Goal: Navigation & Orientation: Find specific page/section

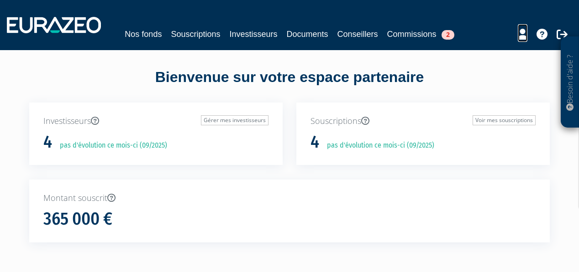
click at [520, 33] on icon at bounding box center [522, 34] width 10 height 11
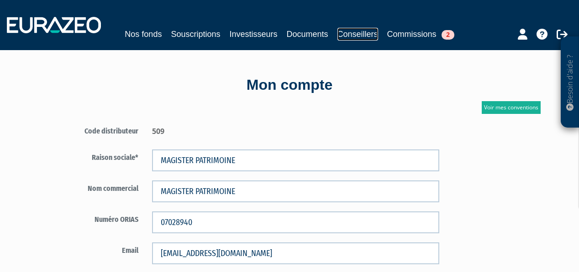
click at [367, 31] on link "Conseillers" at bounding box center [357, 34] width 41 height 13
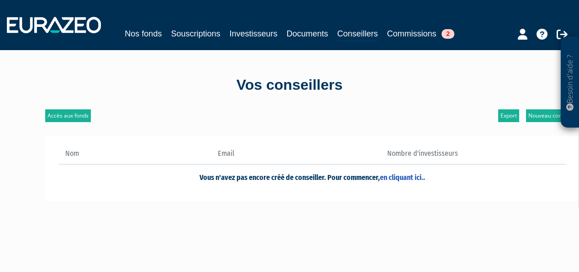
click at [106, 152] on th "Nom" at bounding box center [134, 157] width 152 height 16
click at [70, 151] on th "Nom" at bounding box center [134, 157] width 152 height 16
click at [85, 153] on th "Nom" at bounding box center [134, 157] width 152 height 16
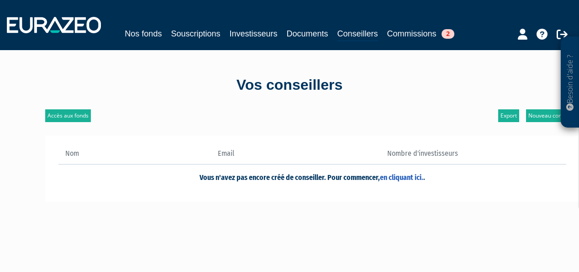
click at [72, 153] on th "Nom" at bounding box center [134, 157] width 152 height 16
click at [78, 156] on th "Nom" at bounding box center [134, 157] width 152 height 16
click at [518, 38] on icon at bounding box center [522, 34] width 10 height 11
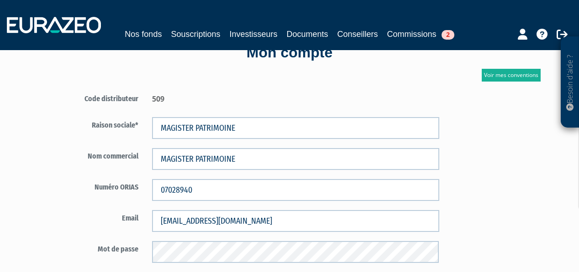
scroll to position [27, 0]
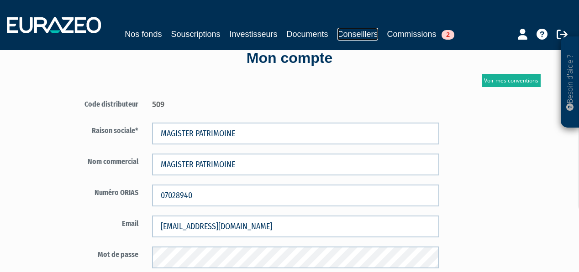
click at [365, 32] on link "Conseillers" at bounding box center [357, 34] width 41 height 13
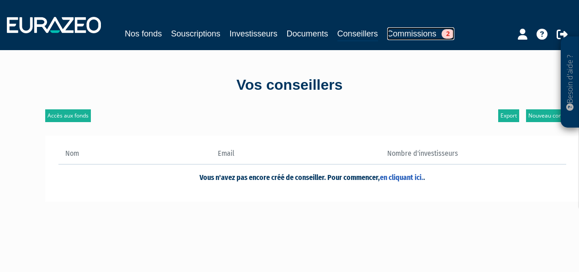
click at [445, 31] on span "2" at bounding box center [447, 34] width 13 height 10
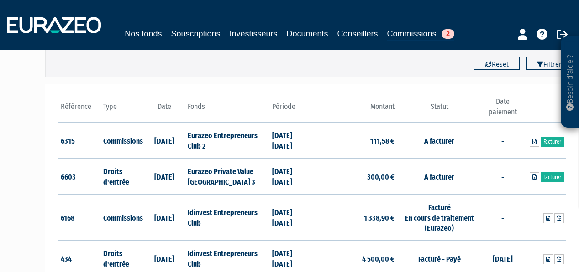
scroll to position [93, 0]
